Goal: Find contact information: Find contact information

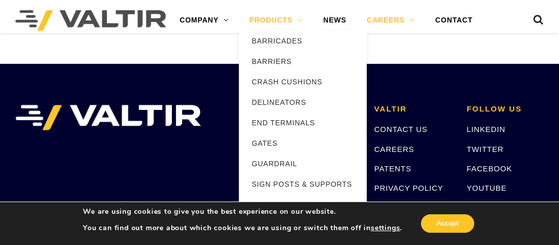
scroll to position [2241, 0]
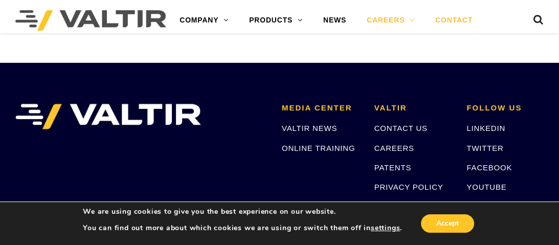
click at [425, 31] on link "CONTACT" at bounding box center [454, 20] width 58 height 20
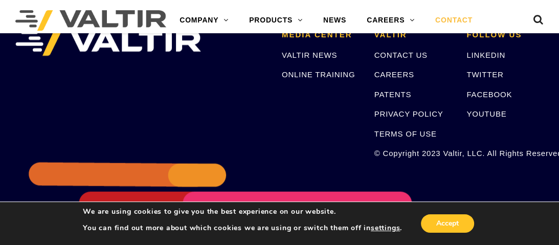
scroll to position [1439, 0]
click at [388, 78] on link "CAREERS" at bounding box center [394, 74] width 40 height 9
